Goal: Information Seeking & Learning: Learn about a topic

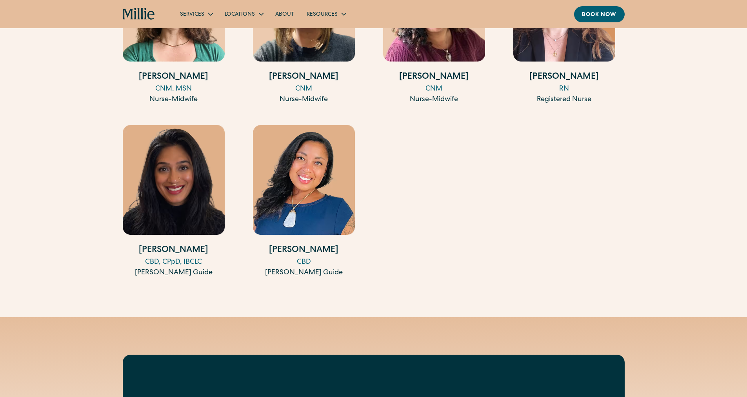
scroll to position [1254, 0]
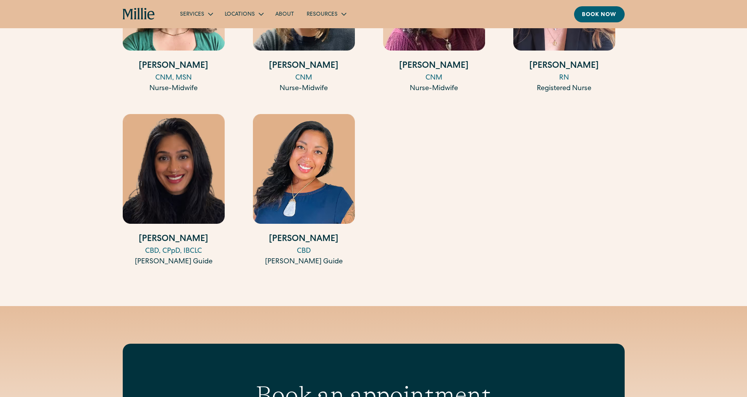
drag, startPoint x: 303, startPoint y: 249, endPoint x: 404, endPoint y: 230, distance: 102.9
click at [318, 235] on h4 "Desiree Dougherty" at bounding box center [304, 239] width 102 height 13
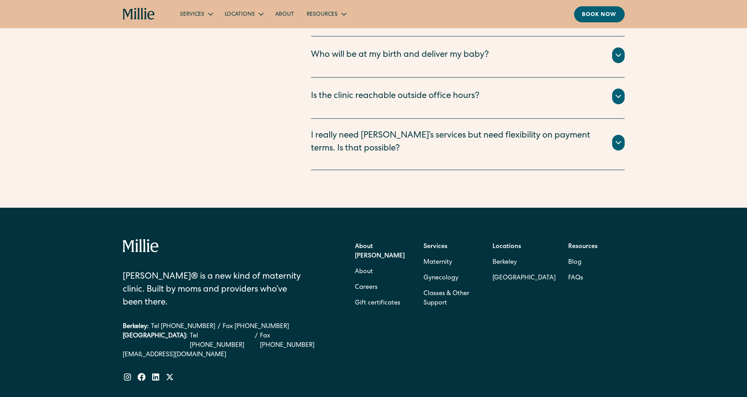
scroll to position [2211, 0]
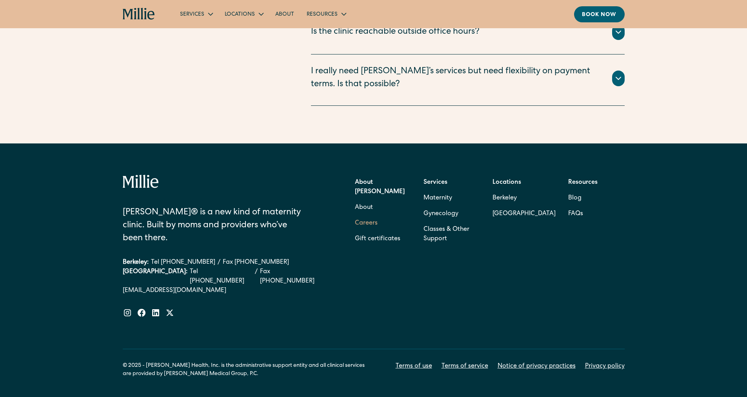
click at [363, 216] on link "Careers" at bounding box center [366, 224] width 23 height 16
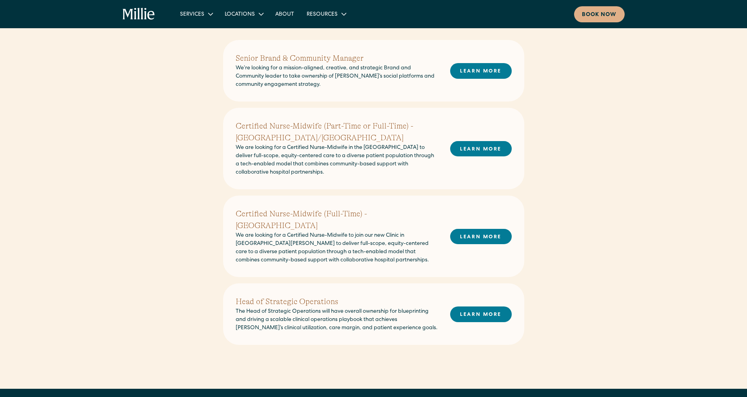
scroll to position [157, 0]
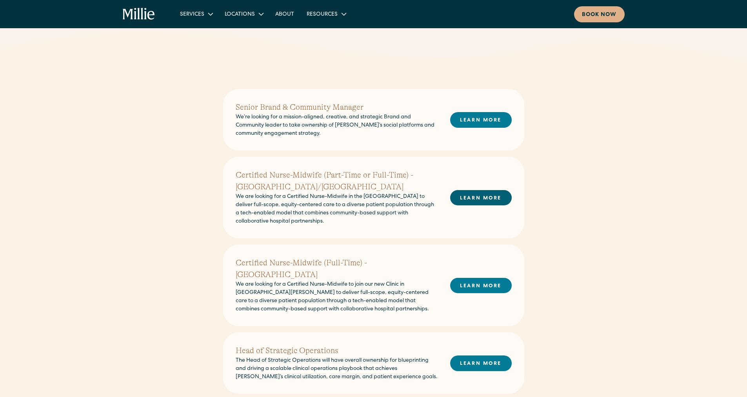
click at [473, 194] on link "LEARN MORE" at bounding box center [481, 197] width 62 height 15
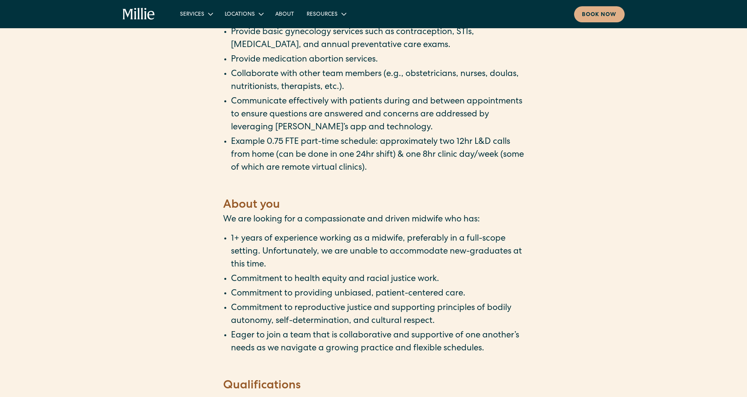
scroll to position [902, 0]
drag, startPoint x: 272, startPoint y: 227, endPoint x: 263, endPoint y: 220, distance: 11.4
click at [263, 232] on li "1+ years of experience working as a midwife, preferably in a full-scope setting…" at bounding box center [377, 251] width 293 height 39
click at [526, 169] on div "Role type: Part-Time to Full-Time Location: East Bay/Berkeley ‍ About Millie Mi…" at bounding box center [373, 46] width 747 height 1515
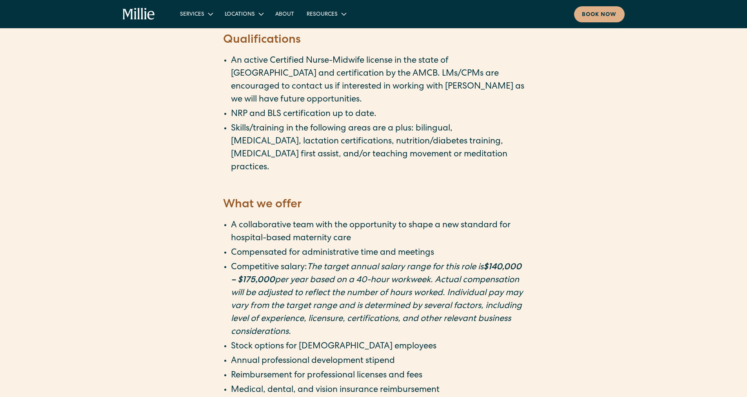
scroll to position [1254, 0]
